Goal: Communication & Community: Answer question/provide support

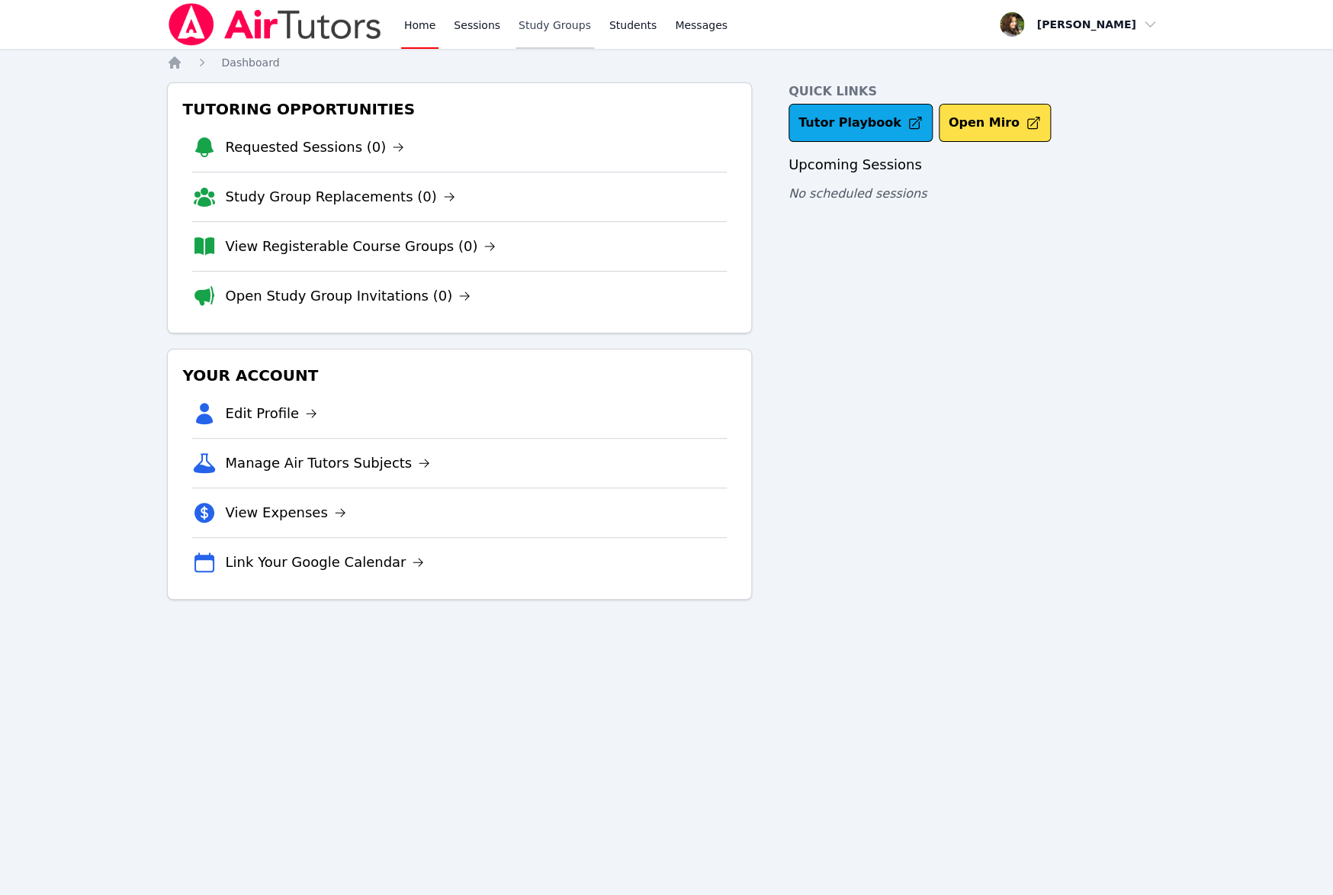
click at [570, 34] on link "Study Groups" at bounding box center [555, 24] width 79 height 49
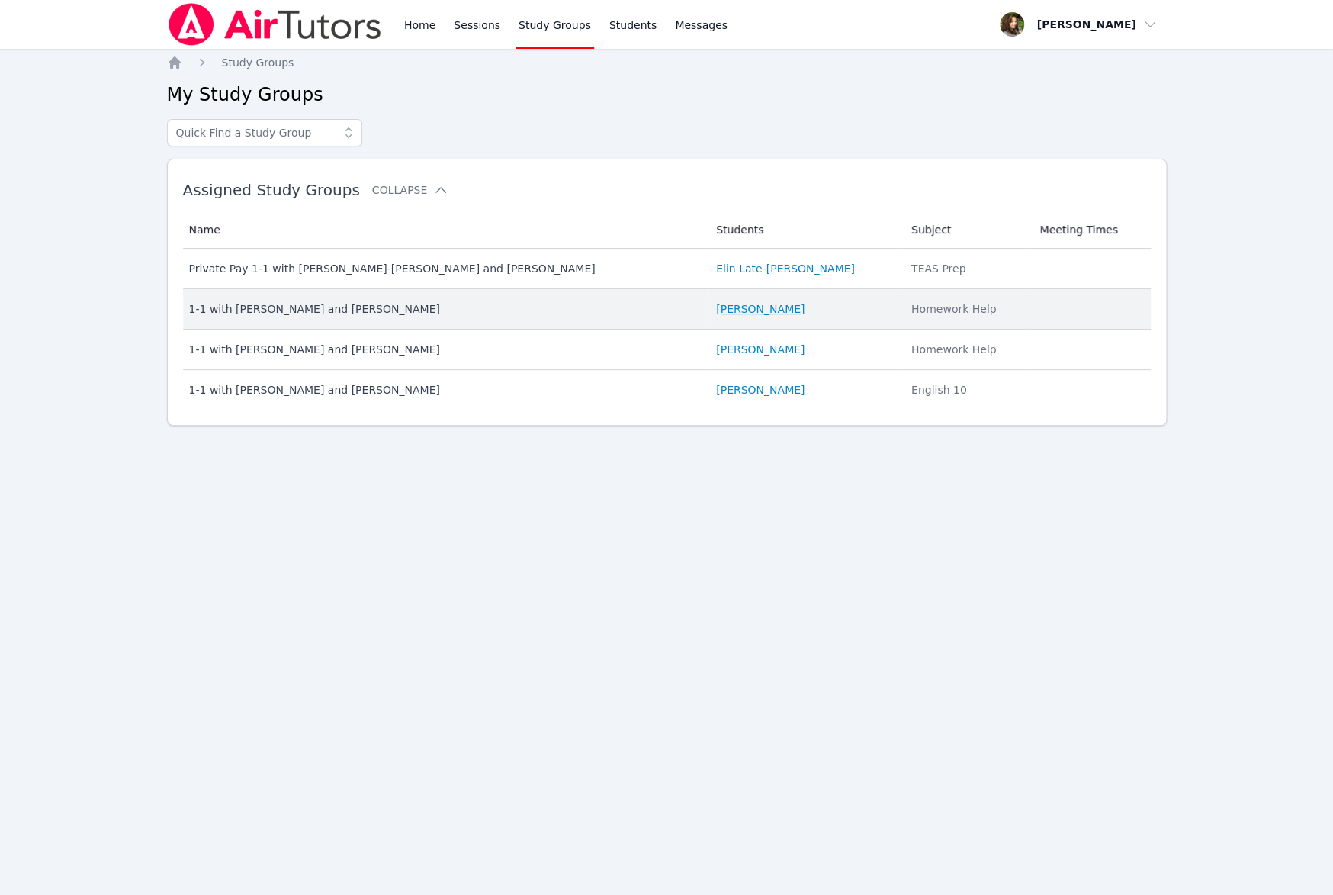
click at [720, 312] on link "[PERSON_NAME]" at bounding box center [760, 308] width 88 height 15
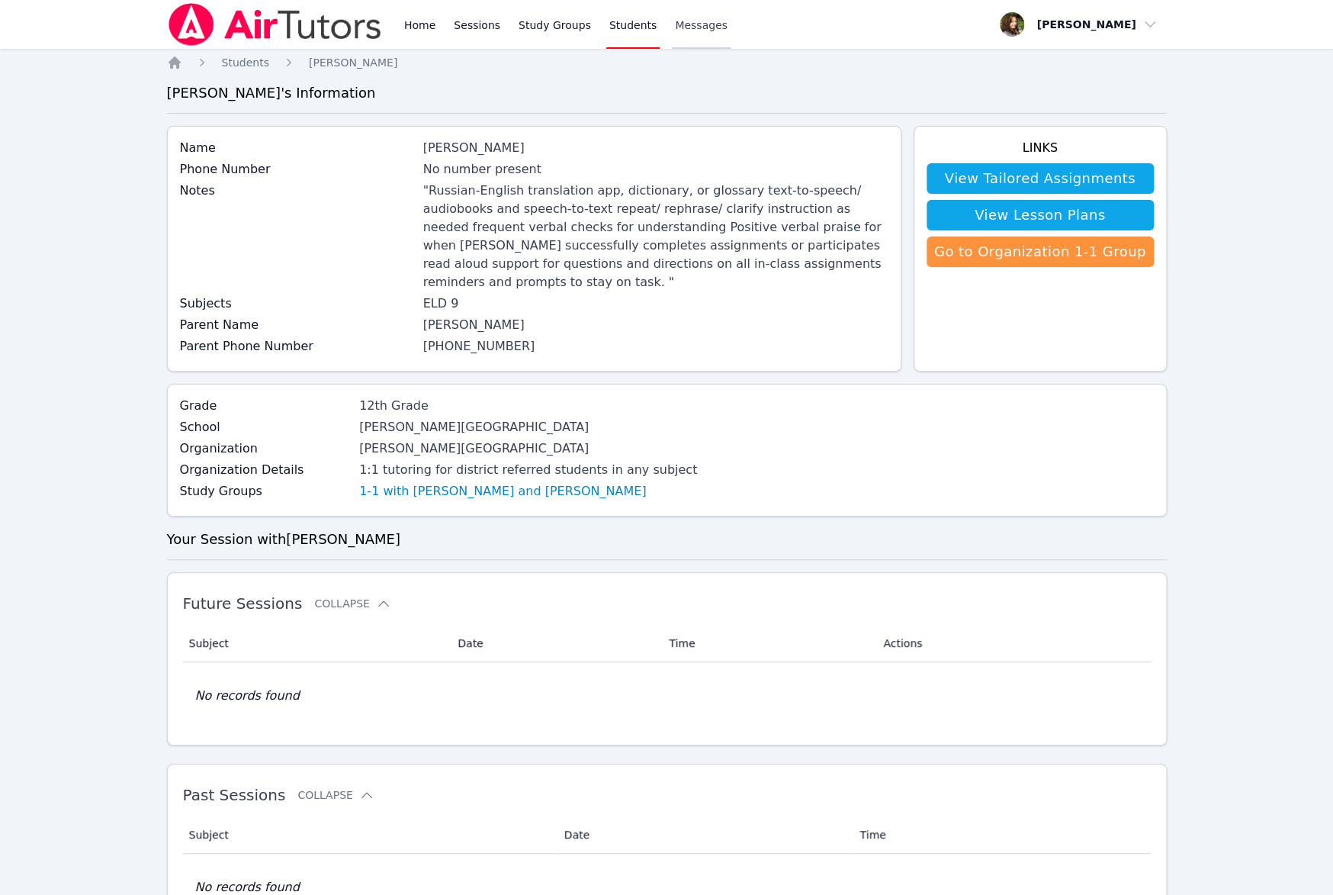
click at [675, 20] on span "Messages" at bounding box center [701, 25] width 53 height 15
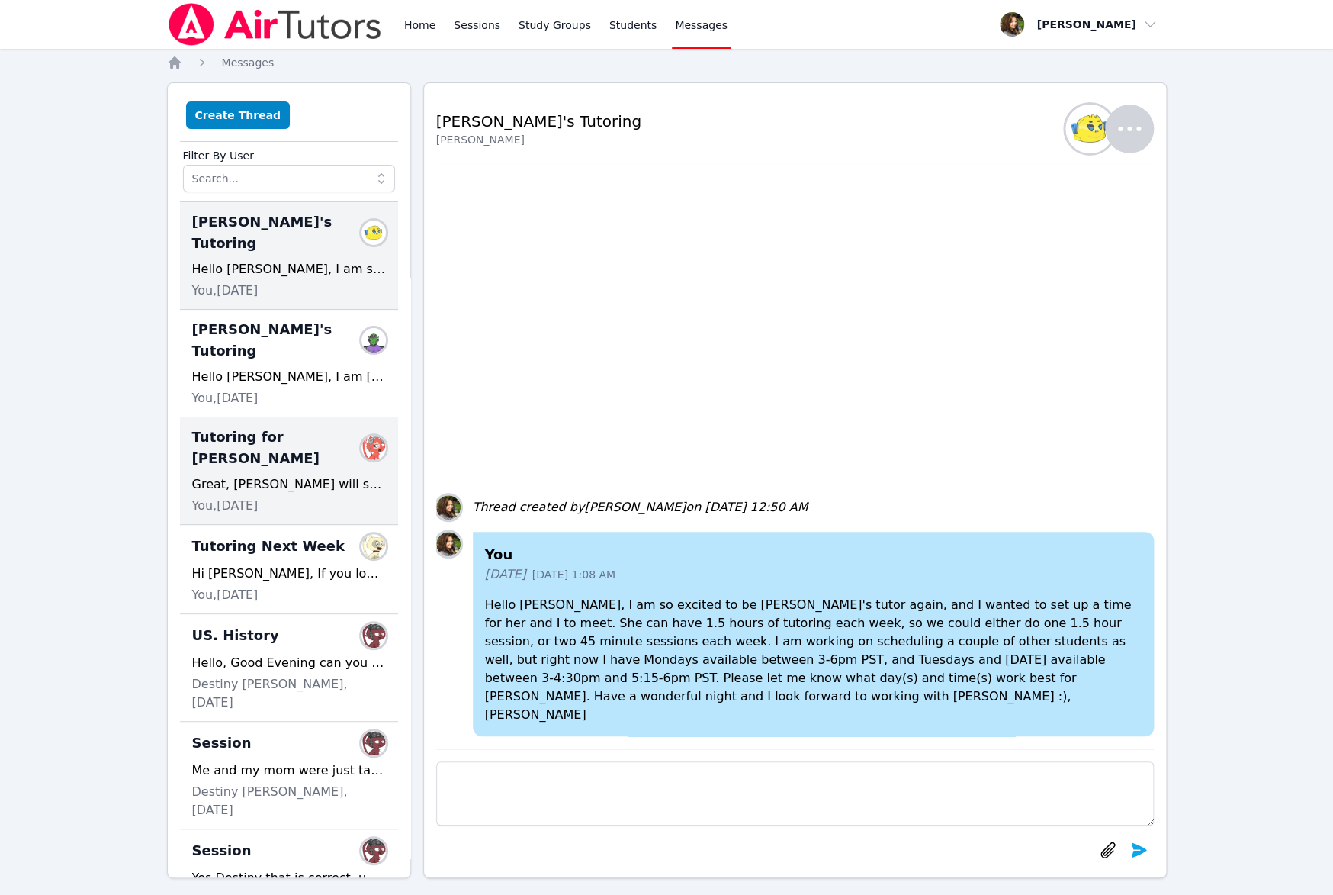
click at [300, 475] on div "Great, [PERSON_NAME] will see the sessions on his Airtutors homepage after I sc…" at bounding box center [289, 484] width 194 height 18
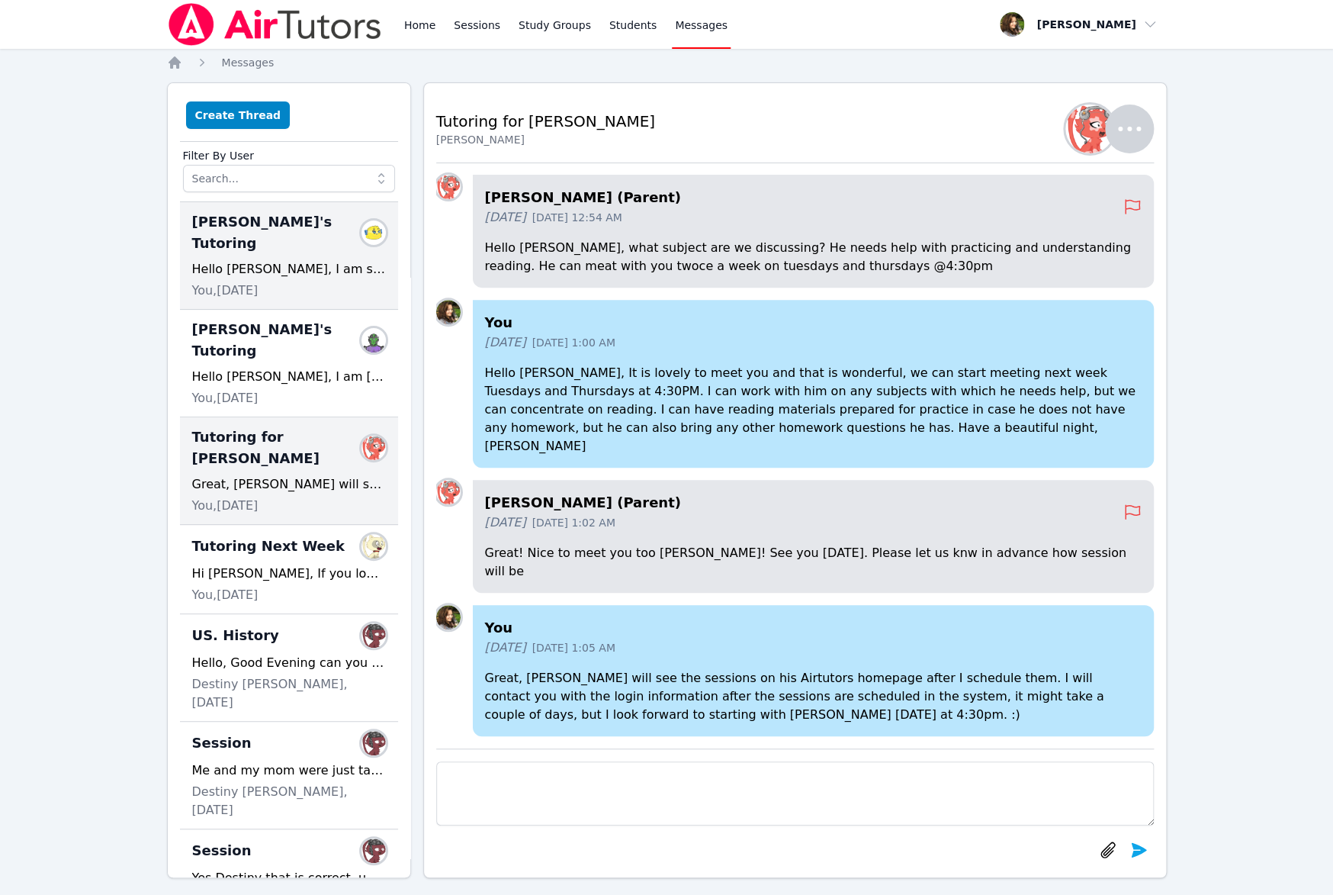
click at [298, 260] on div "Hello [PERSON_NAME], I am so excited to be [PERSON_NAME]'s tutor again, and I w…" at bounding box center [289, 269] width 194 height 18
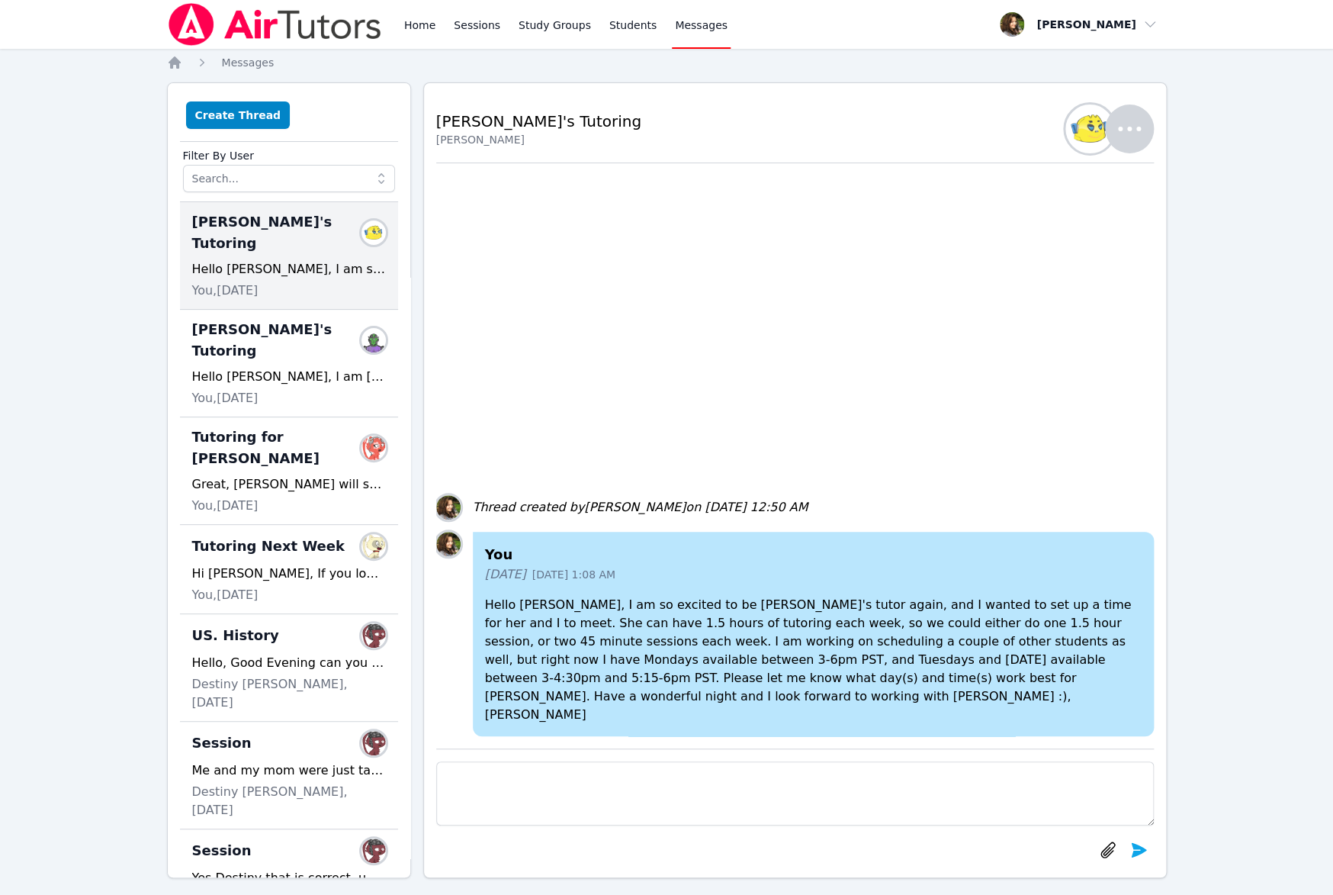
click at [484, 143] on div "[PERSON_NAME]" at bounding box center [539, 139] width 206 height 15
click at [560, 18] on link "Study Groups" at bounding box center [555, 24] width 79 height 49
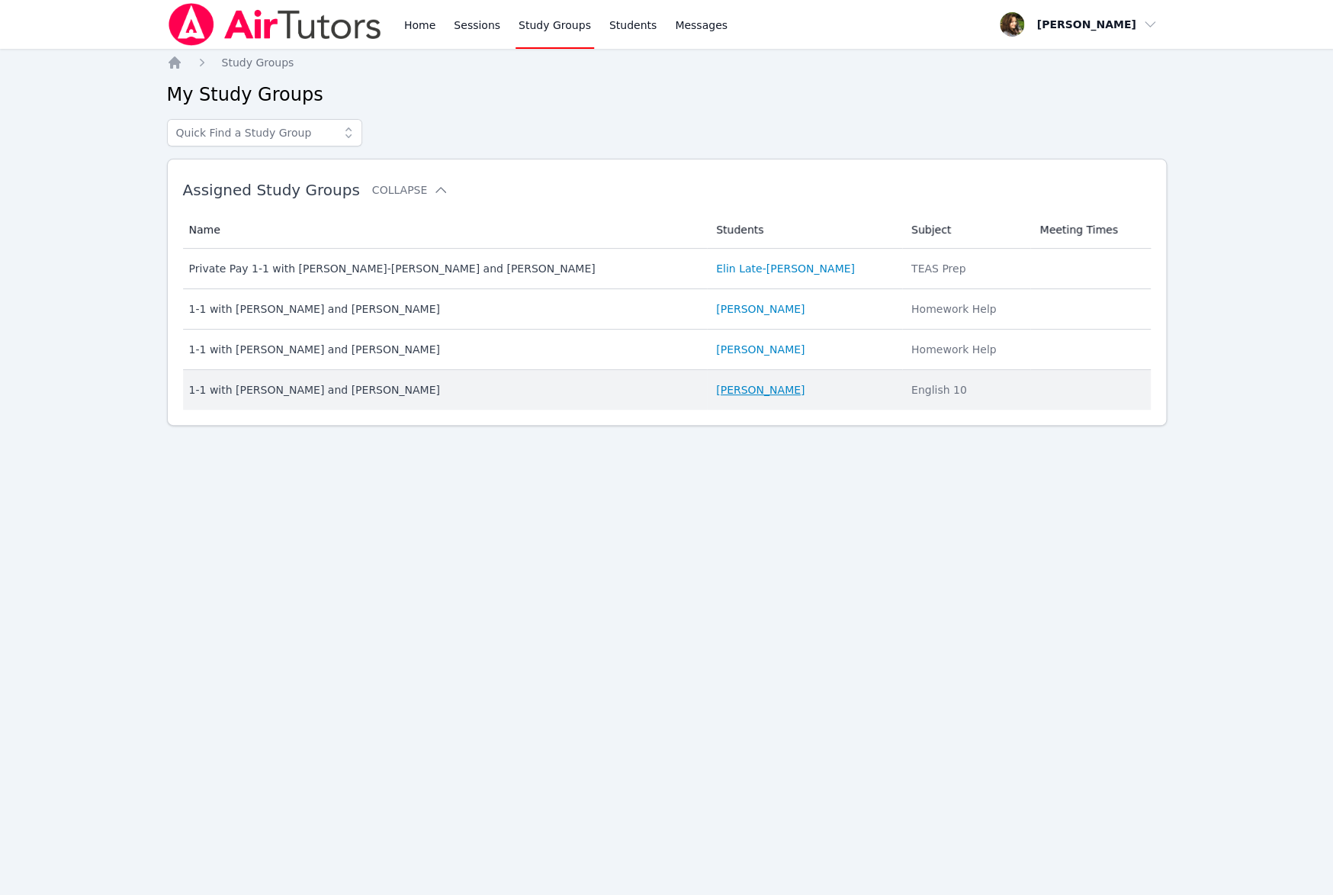
click at [716, 386] on link "[PERSON_NAME]" at bounding box center [760, 389] width 88 height 15
